Goal: Information Seeking & Learning: Check status

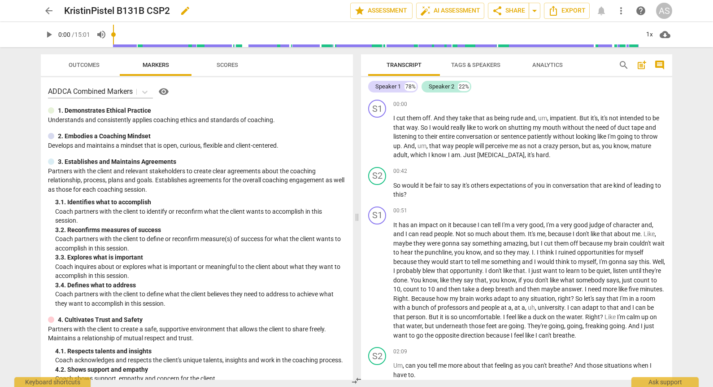
click at [184, 7] on span "edit" at bounding box center [185, 10] width 11 height 11
click at [148, 8] on input "KristinPistel B131B CSP2" at bounding box center [187, 10] width 247 height 17
type input "KristinPistel_B131B_CSP2"
click at [311, 12] on span "done" at bounding box center [319, 10] width 16 height 11
click at [406, 8] on span "star Assessment" at bounding box center [381, 10] width 54 height 11
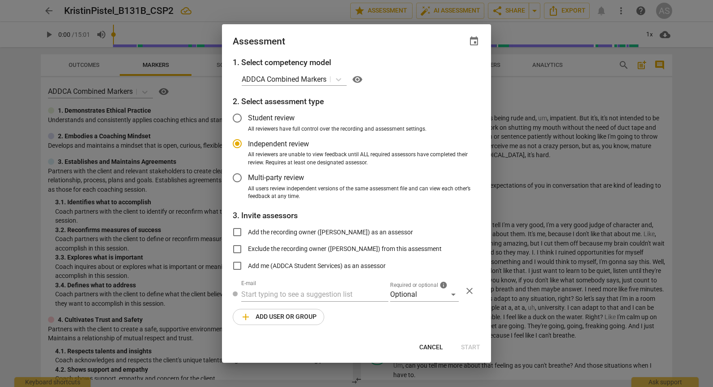
click at [470, 39] on span "event" at bounding box center [474, 41] width 11 height 11
radio input "false"
click at [447, 70] on input "date" at bounding box center [420, 71] width 63 height 13
type input "[DATE]"
click at [381, 48] on div at bounding box center [356, 193] width 713 height 387
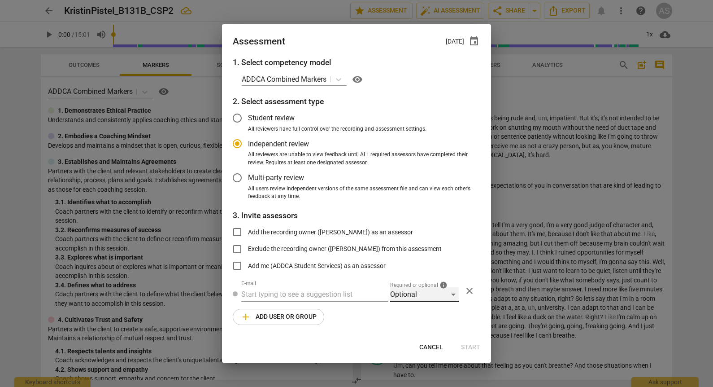
click at [415, 298] on div "Optional" at bounding box center [424, 294] width 69 height 14
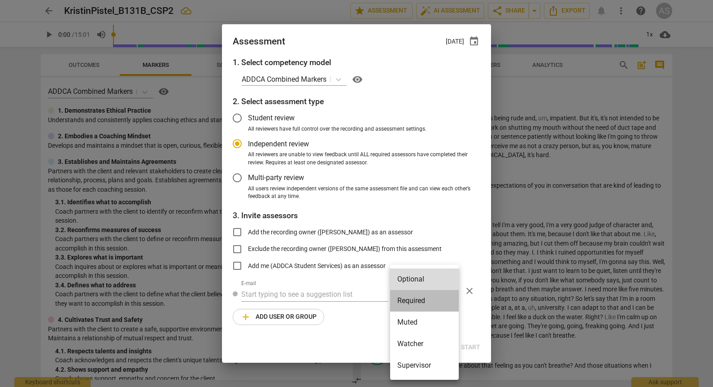
click at [415, 305] on li "Required" at bounding box center [424, 301] width 69 height 22
radio input "false"
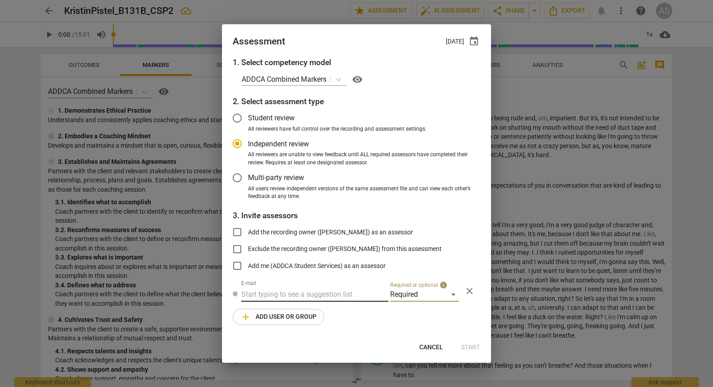
click at [369, 295] on input "text" at bounding box center [314, 294] width 147 height 14
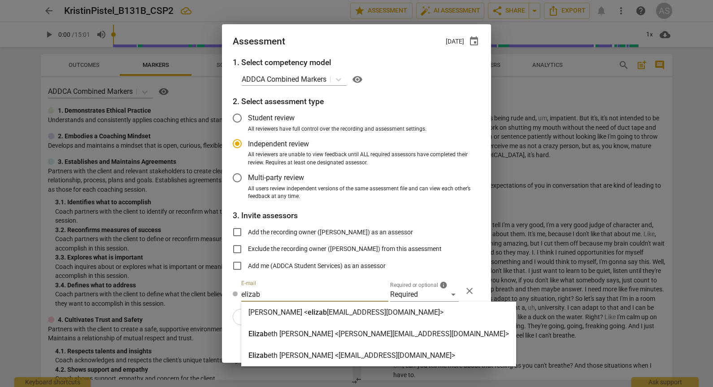
type input "elizab"
click at [338, 349] on div "Elizab eth [PERSON_NAME] <[EMAIL_ADDRESS][DOMAIN_NAME]>" at bounding box center [378, 355] width 275 height 22
radio input "false"
type input "[PERSON_NAME] <[EMAIL_ADDRESS][DOMAIN_NAME]>"
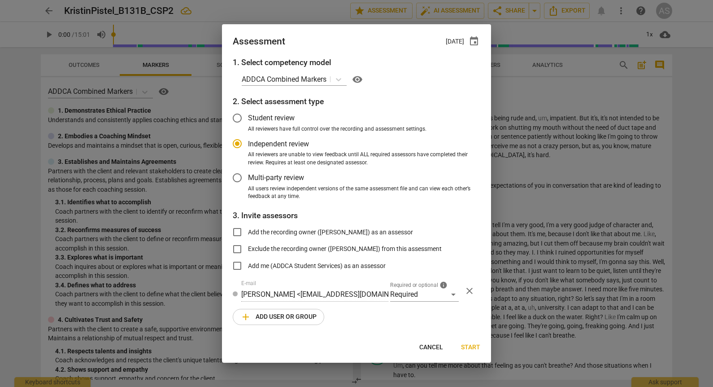
click at [288, 321] on span "add Add user or group" at bounding box center [278, 316] width 76 height 11
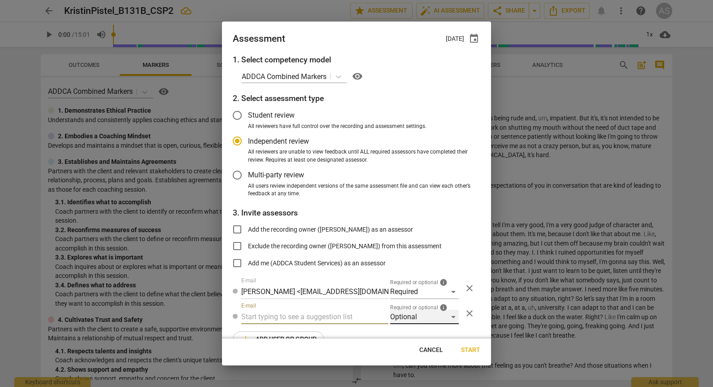
click at [435, 312] on div "Optional" at bounding box center [424, 316] width 69 height 14
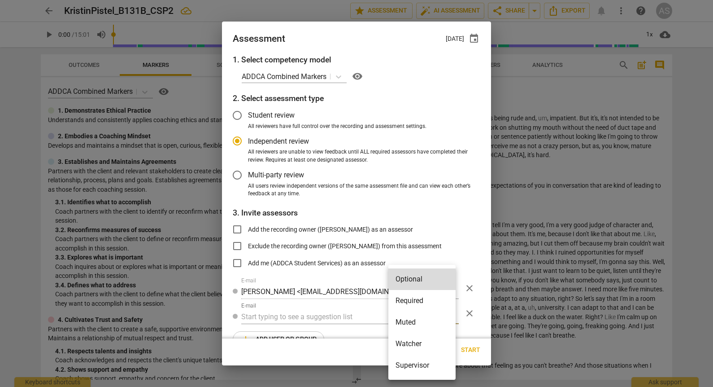
click at [419, 326] on li "Muted" at bounding box center [421, 322] width 67 height 22
radio input "false"
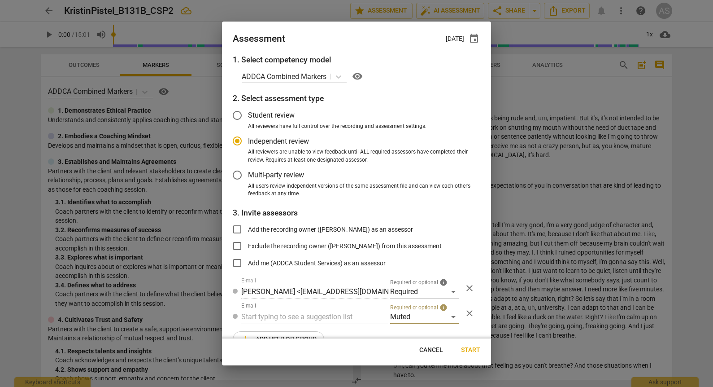
click at [326, 320] on input "text" at bounding box center [314, 316] width 147 height 14
type input "131B"
click at [318, 336] on div "Basic B- 131B CSPs" at bounding box center [313, 335] width 145 height 22
radio input "false"
type input "Basic B-131B CSPs"
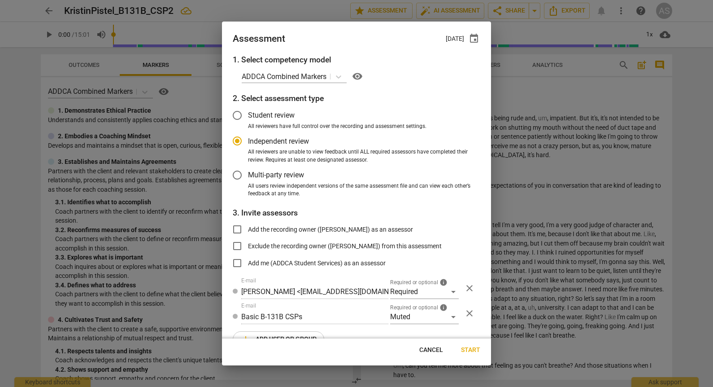
click at [466, 346] on span "Start" at bounding box center [470, 349] width 19 height 9
radio input "false"
type input "[PERSON_NAME] <[EMAIL_ADDRESS][DOMAIN_NAME]>"
type input "[PERSON_NAME] <[PERSON_NAME][EMAIL_ADDRESS][DOMAIN_NAME]>"
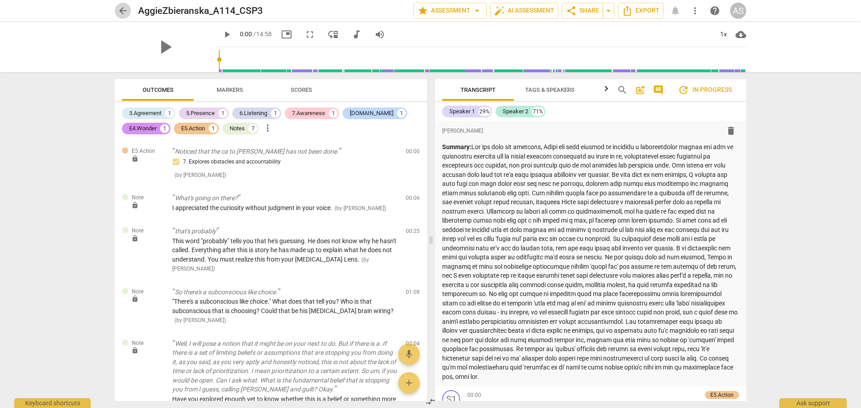
click at [126, 11] on span "arrow_back" at bounding box center [122, 10] width 11 height 11
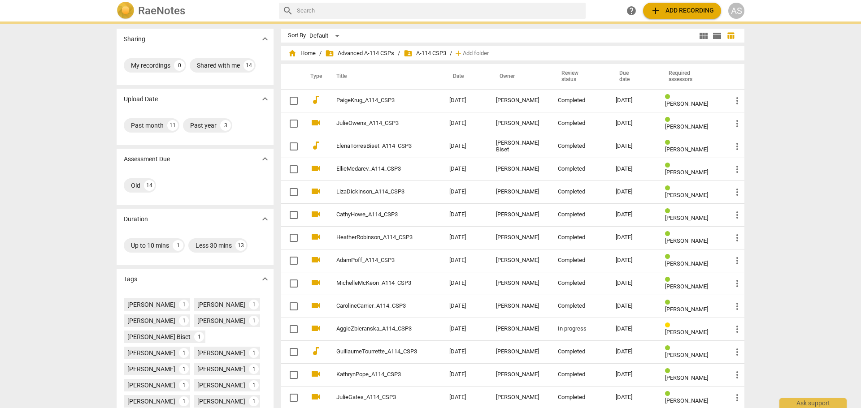
click at [138, 7] on div "RaeNotes" at bounding box center [194, 11] width 155 height 18
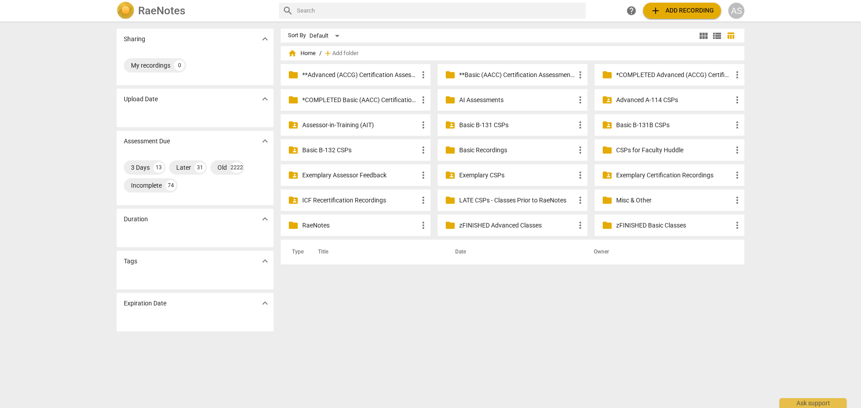
click at [490, 74] on p "**Basic (AACC) Certification Assessments" at bounding box center [517, 74] width 116 height 9
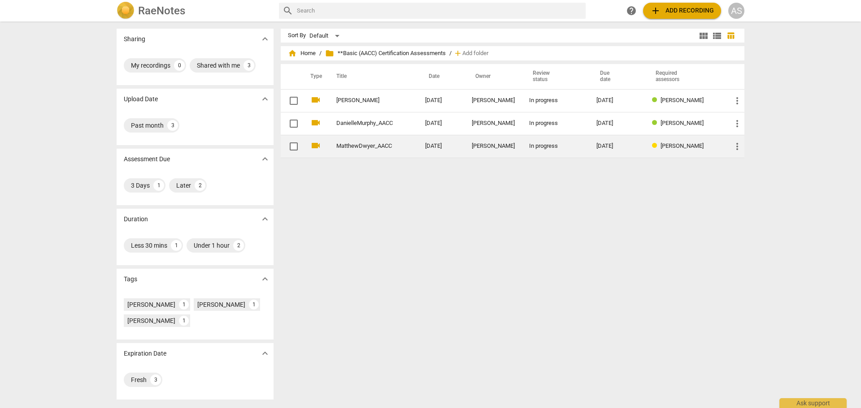
click at [509, 147] on div "Matthew Dwyer" at bounding box center [493, 146] width 43 height 7
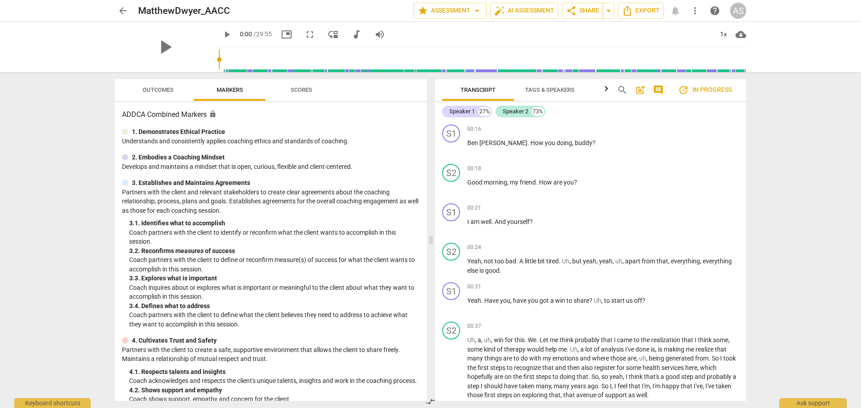
click at [168, 96] on button "Outcomes" at bounding box center [158, 90] width 72 height 22
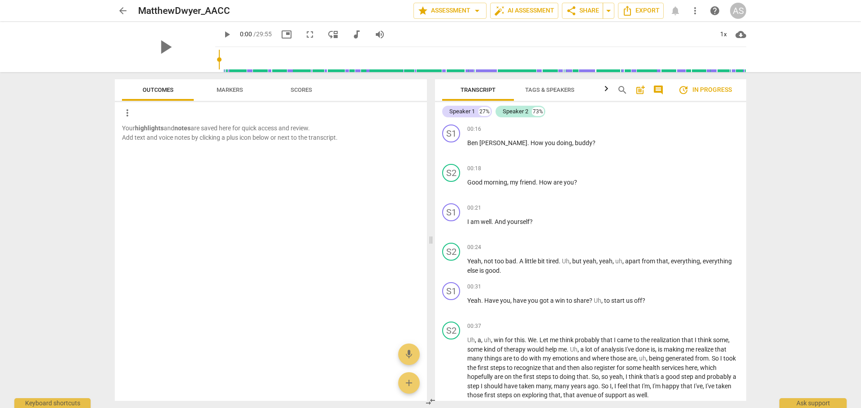
click at [118, 11] on span "arrow_back" at bounding box center [122, 10] width 11 height 11
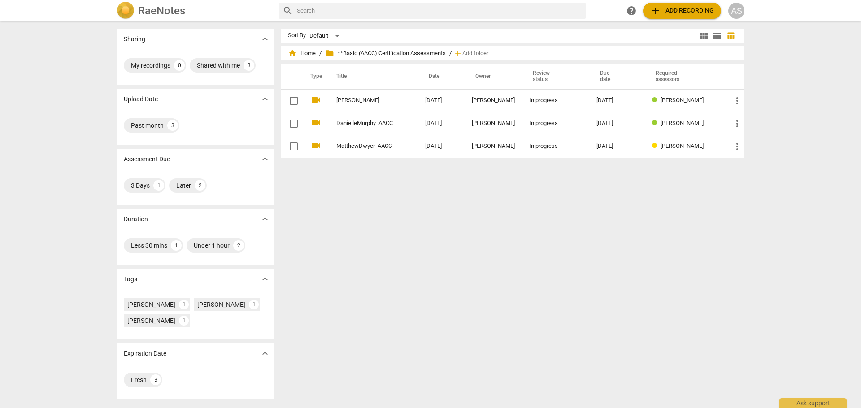
click at [309, 51] on span "home Home" at bounding box center [302, 53] width 28 height 9
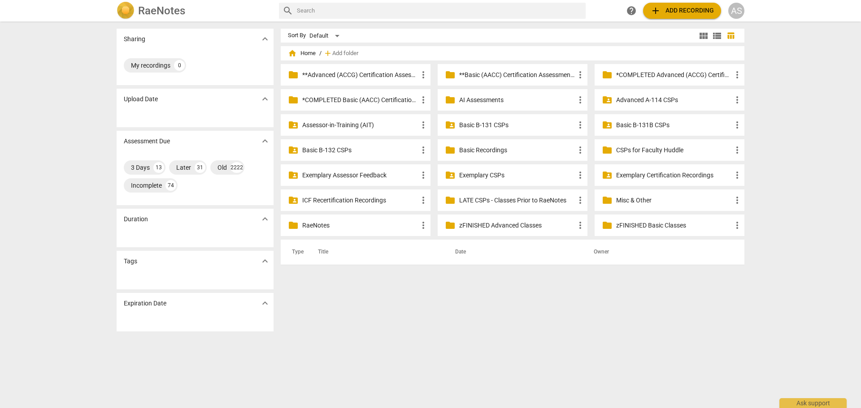
click at [373, 72] on p "**Advanced (ACCG) Certification Assessments" at bounding box center [360, 74] width 116 height 9
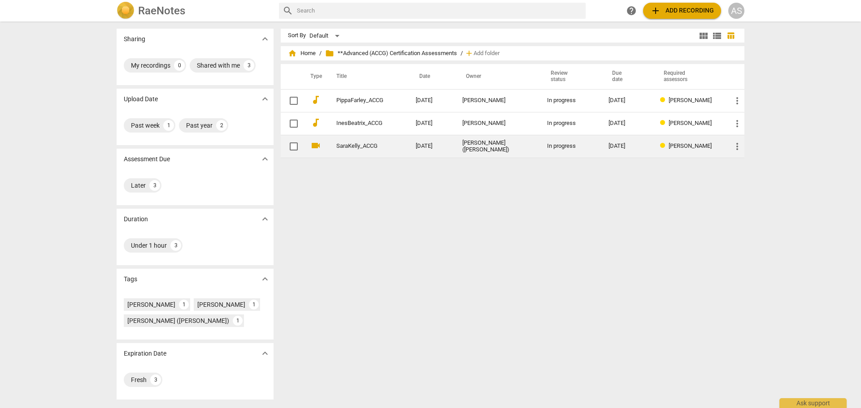
click at [398, 146] on td "SaraKelly_ACCG" at bounding box center [367, 146] width 83 height 23
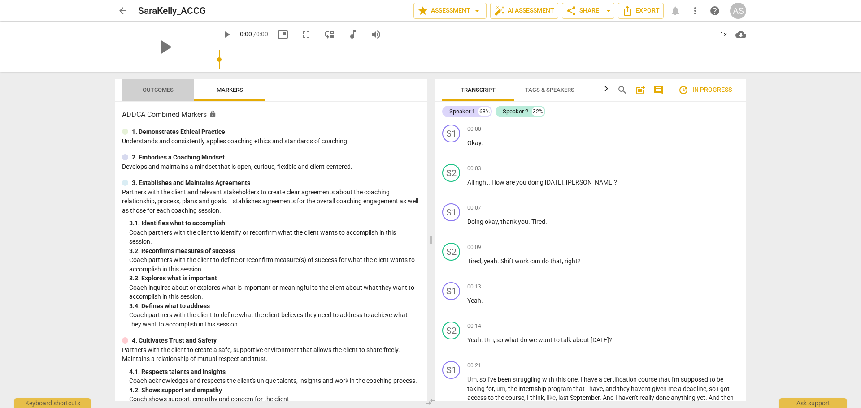
click at [165, 90] on span "Outcomes" at bounding box center [158, 90] width 31 height 7
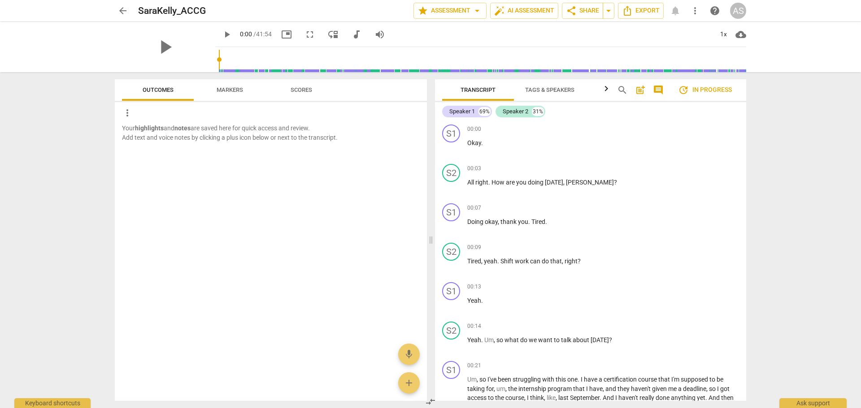
click at [127, 11] on span "arrow_back" at bounding box center [122, 10] width 11 height 11
